Goal: Information Seeking & Learning: Learn about a topic

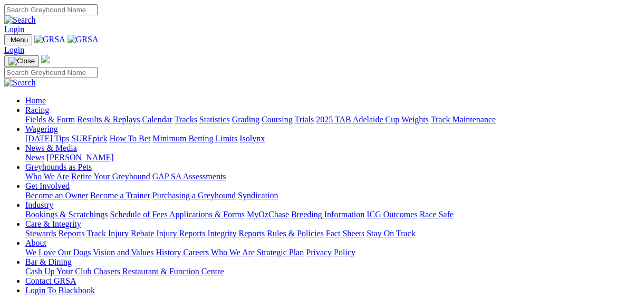
click at [116, 115] on link "Results & Replays" at bounding box center [108, 119] width 63 height 9
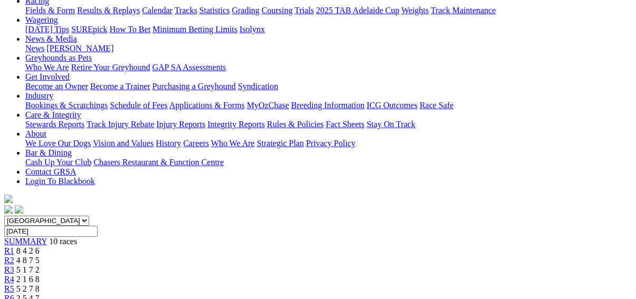
scroll to position [211, 0]
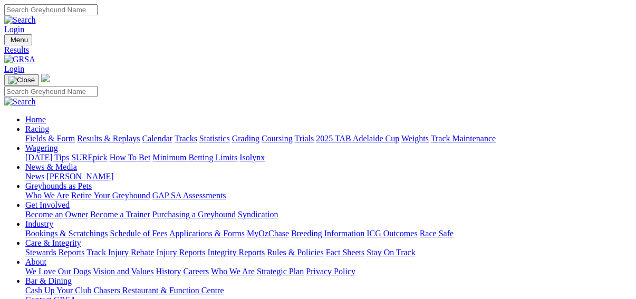
click at [29, 134] on link "Fields & Form" at bounding box center [50, 138] width 50 height 9
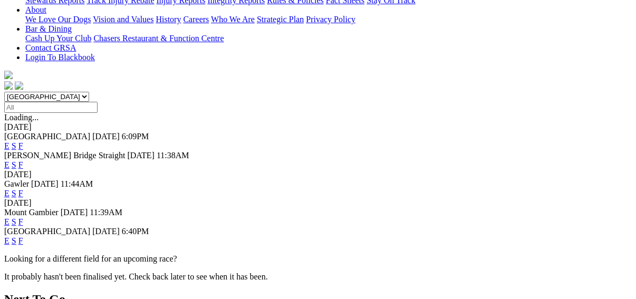
scroll to position [253, 0]
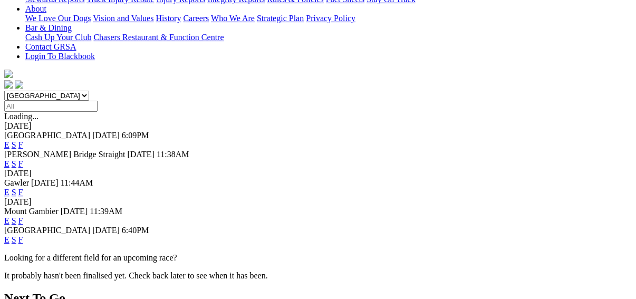
click at [23, 235] on link "F" at bounding box center [20, 239] width 5 height 9
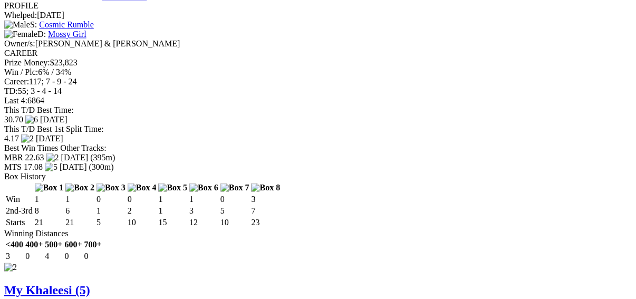
scroll to position [1054, 0]
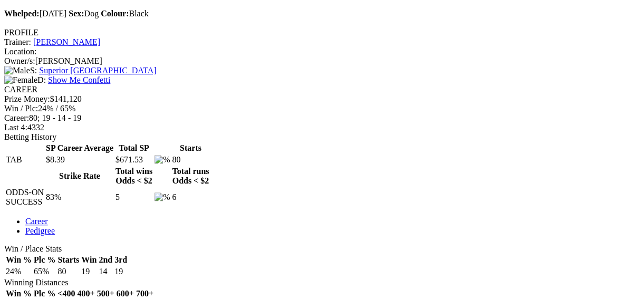
scroll to position [126, 0]
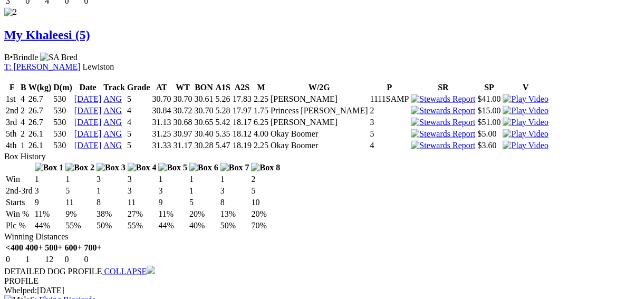
scroll to position [1223, 0]
